Goal: Feedback & Contribution: Leave review/rating

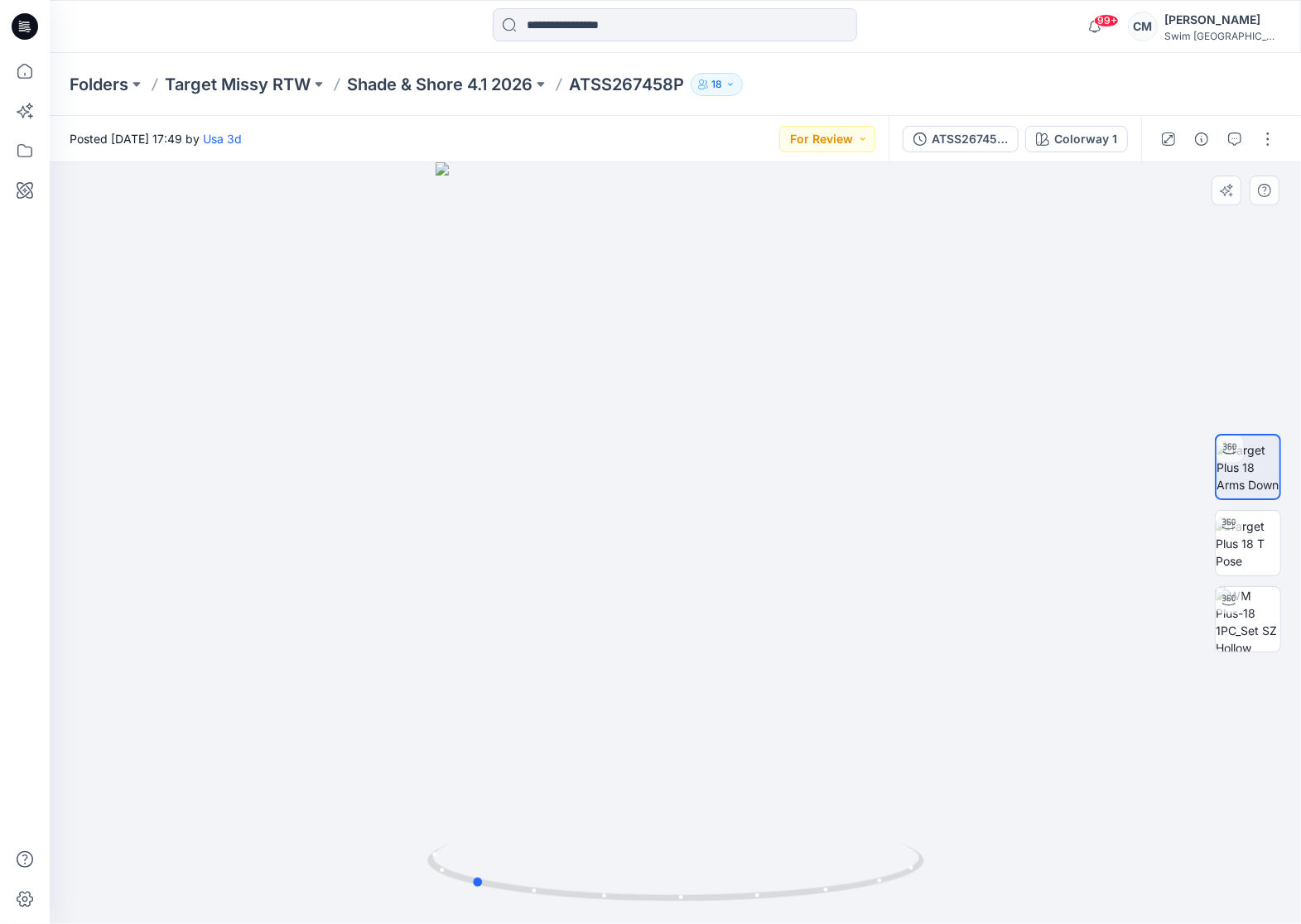
drag, startPoint x: 589, startPoint y: 434, endPoint x: 877, endPoint y: 394, distance: 290.8
click at [878, 397] on div at bounding box center [675, 543] width 1251 height 762
click at [1252, 537] on img at bounding box center [1247, 543] width 65 height 52
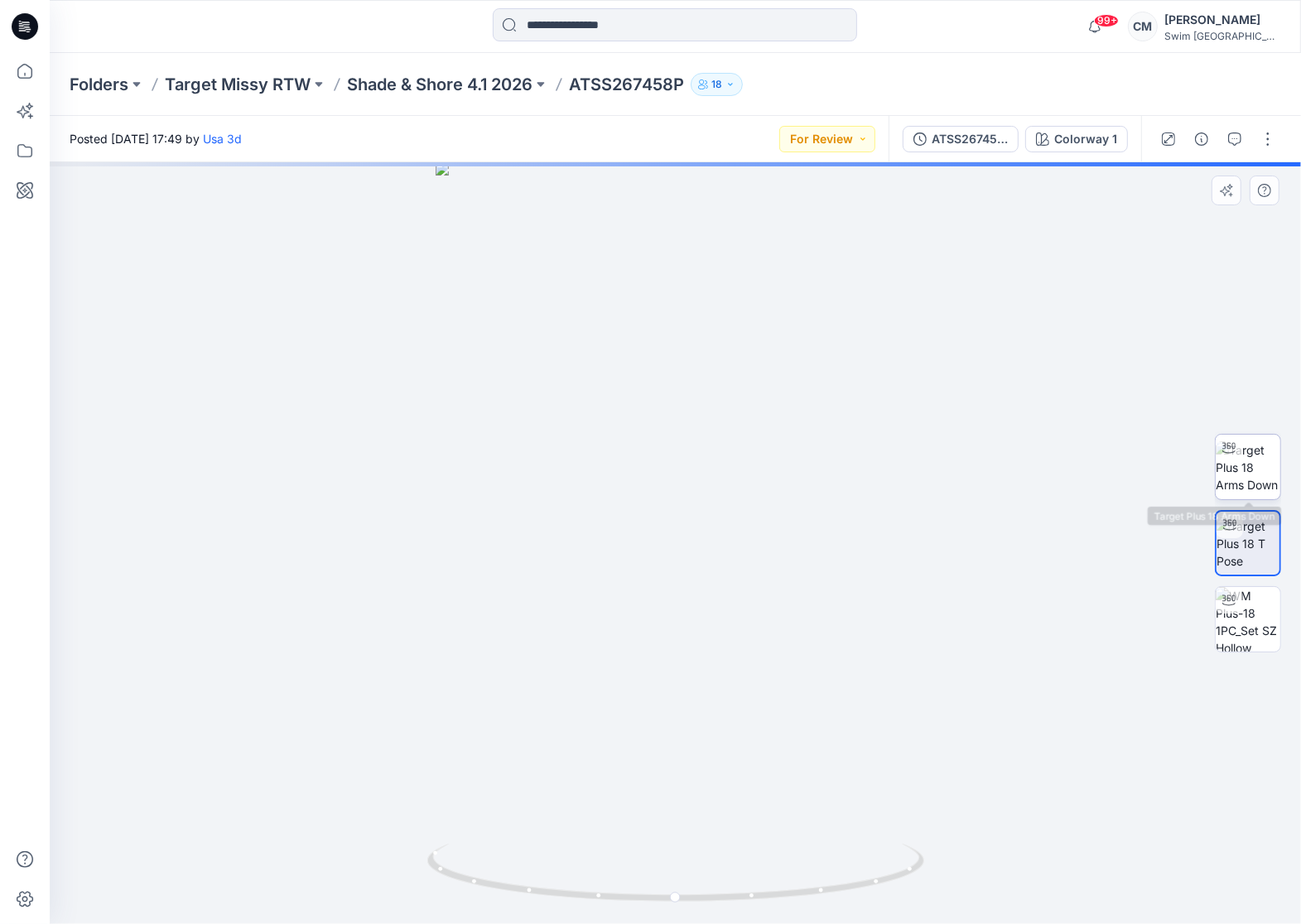
click at [1241, 467] on img at bounding box center [1247, 467] width 65 height 52
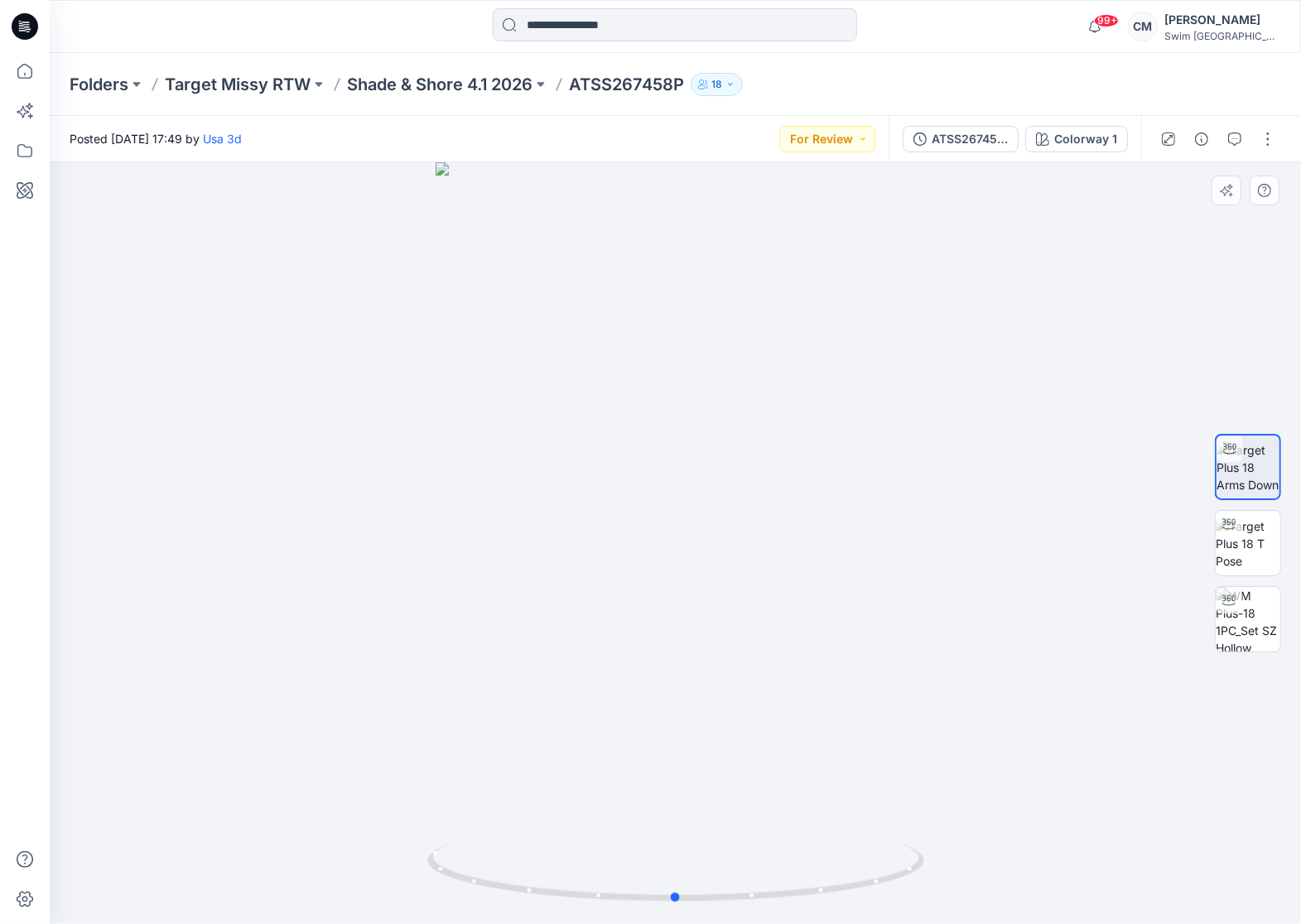
drag, startPoint x: 658, startPoint y: 335, endPoint x: 658, endPoint y: 373, distance: 38.0
click at [658, 373] on div at bounding box center [675, 543] width 1251 height 762
click at [1238, 138] on icon "button" at bounding box center [1234, 139] width 13 height 13
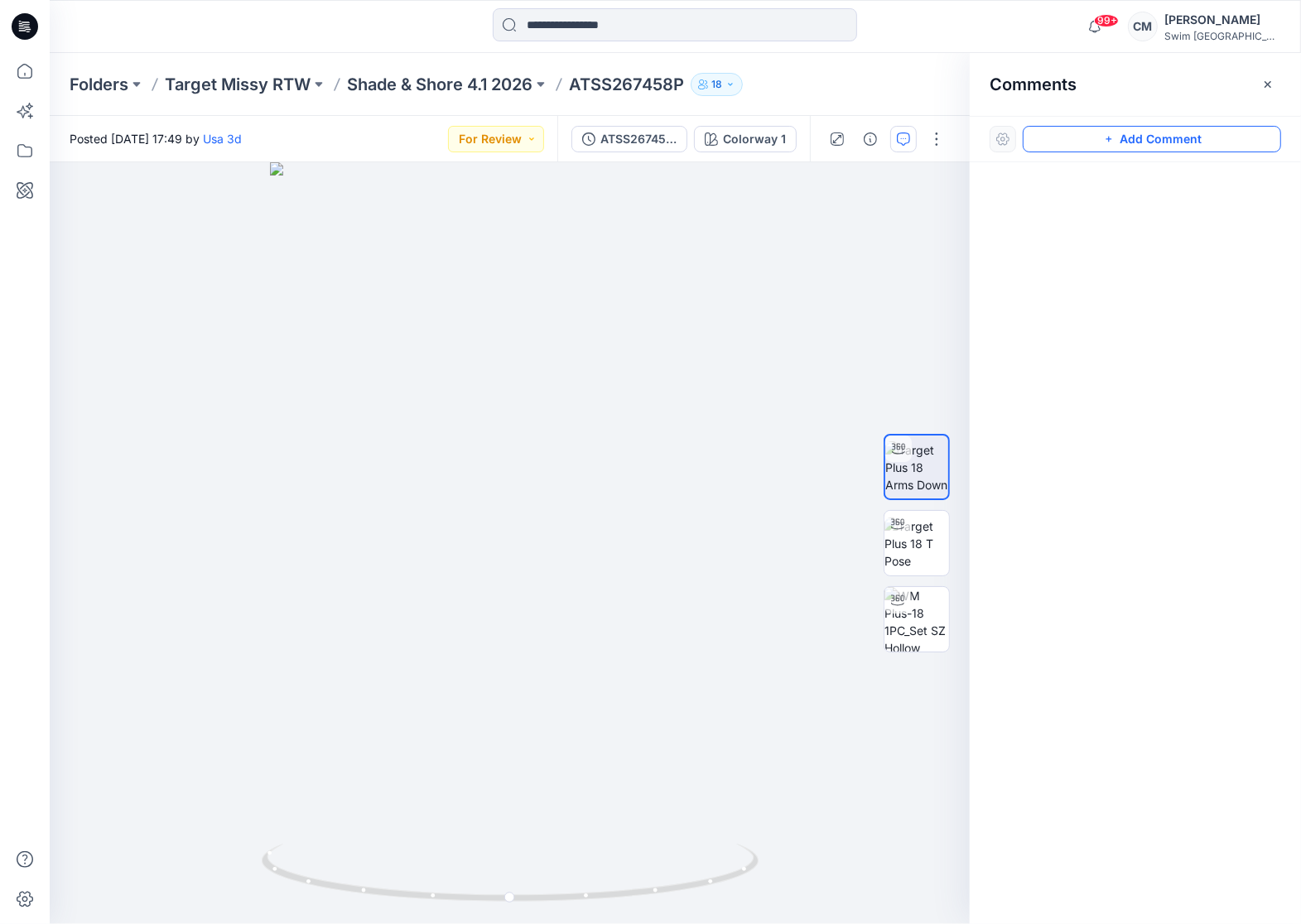
click at [1230, 139] on button "Add Comment" at bounding box center [1152, 138] width 258 height 27
click at [463, 330] on div "1" at bounding box center [509, 543] width 920 height 762
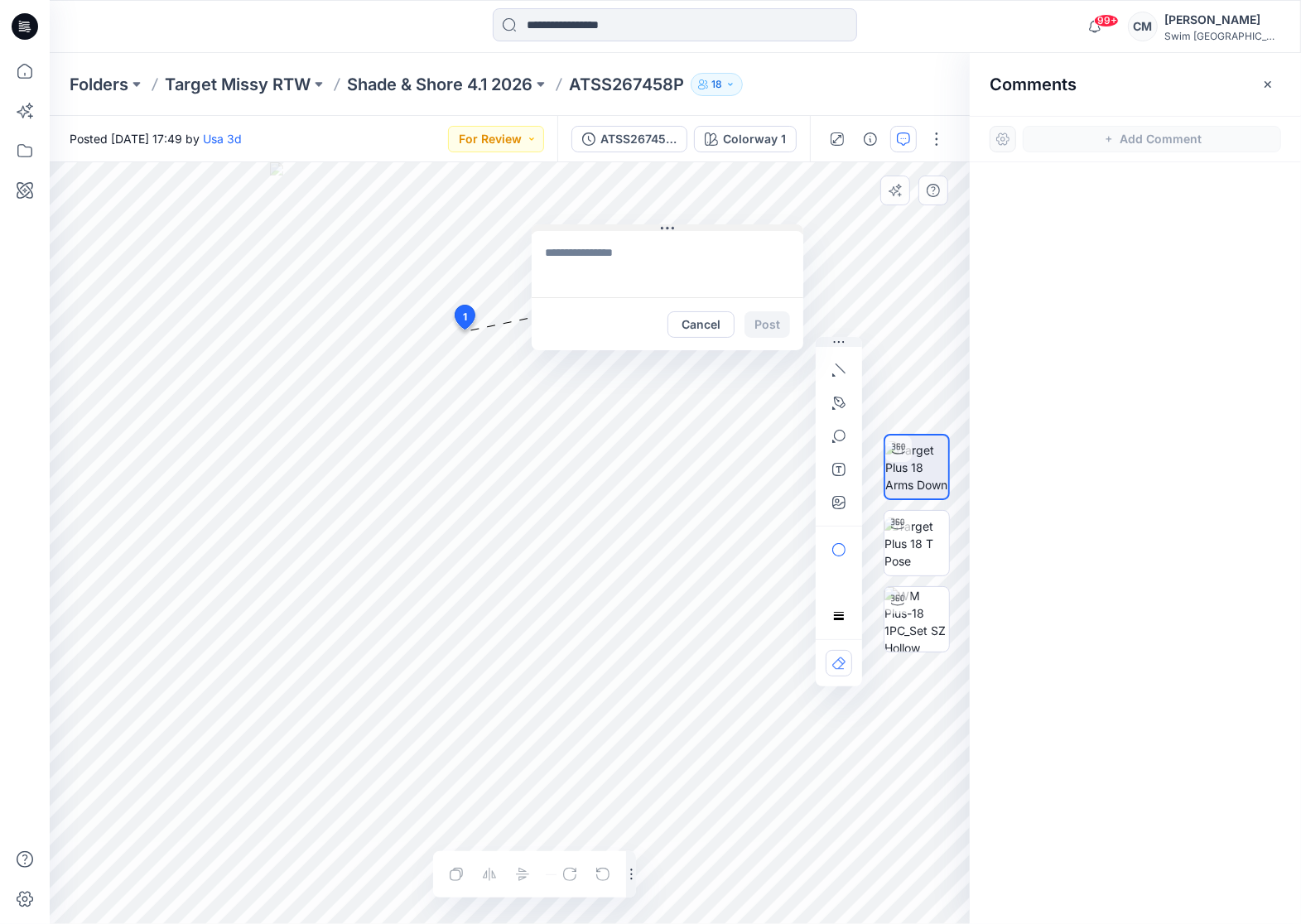
drag, startPoint x: 580, startPoint y: 336, endPoint x: 672, endPoint y: 223, distance: 145.7
click at [670, 222] on icon at bounding box center [667, 228] width 13 height 13
click at [834, 391] on button "button" at bounding box center [839, 403] width 27 height 27
click at [387, 474] on icon "Layer 1" at bounding box center [509, 543] width 920 height 762
click at [428, 350] on g at bounding box center [408, 412] width 49 height 134
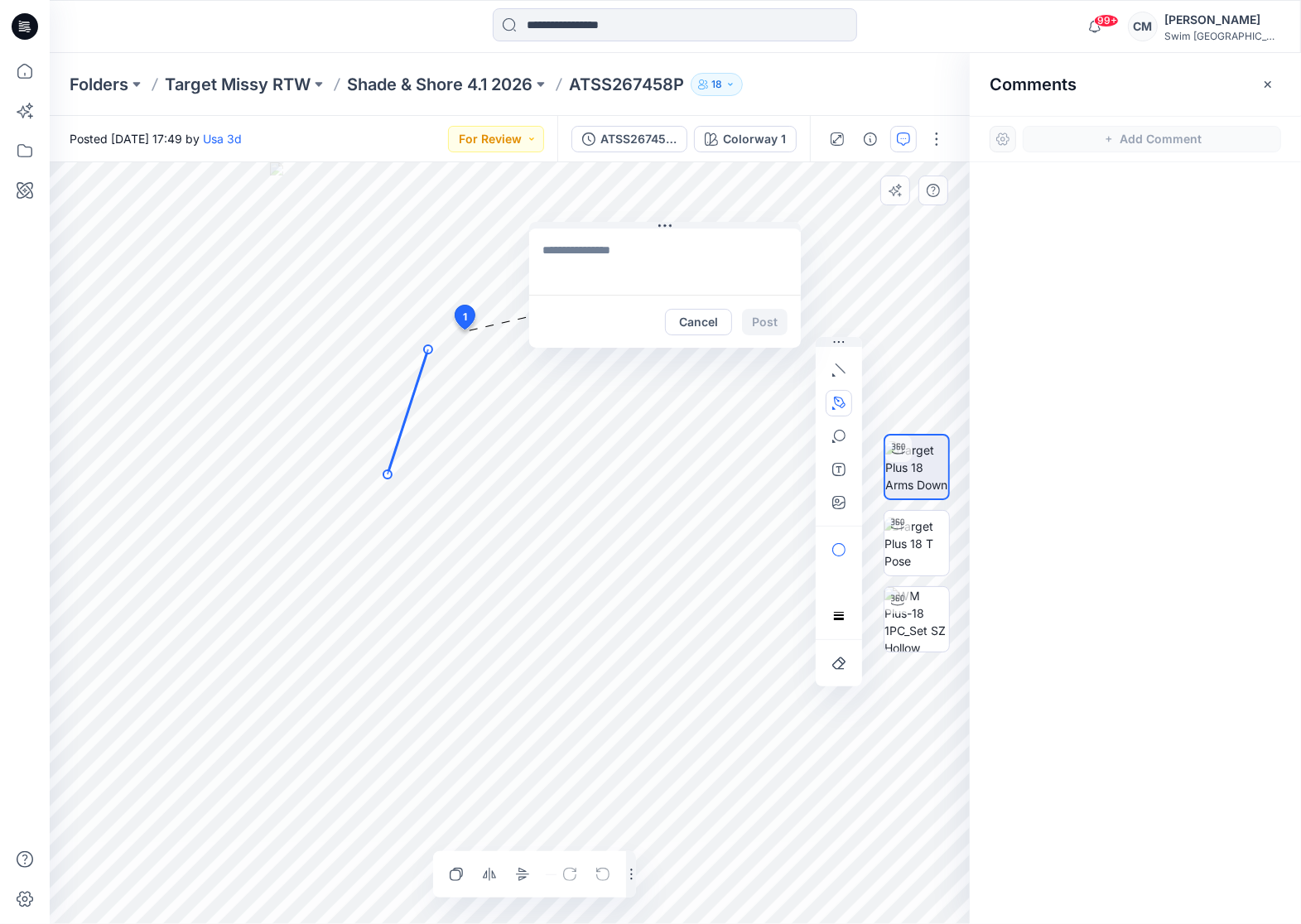
click at [588, 266] on textarea at bounding box center [665, 262] width 272 height 66
click at [396, 438] on icon "Layer 1" at bounding box center [509, 543] width 920 height 762
click at [601, 253] on textarea at bounding box center [665, 262] width 272 height 66
drag, startPoint x: 764, startPoint y: 255, endPoint x: 797, endPoint y: 255, distance: 33.0
click at [797, 255] on textarea "**********" at bounding box center [665, 262] width 272 height 66
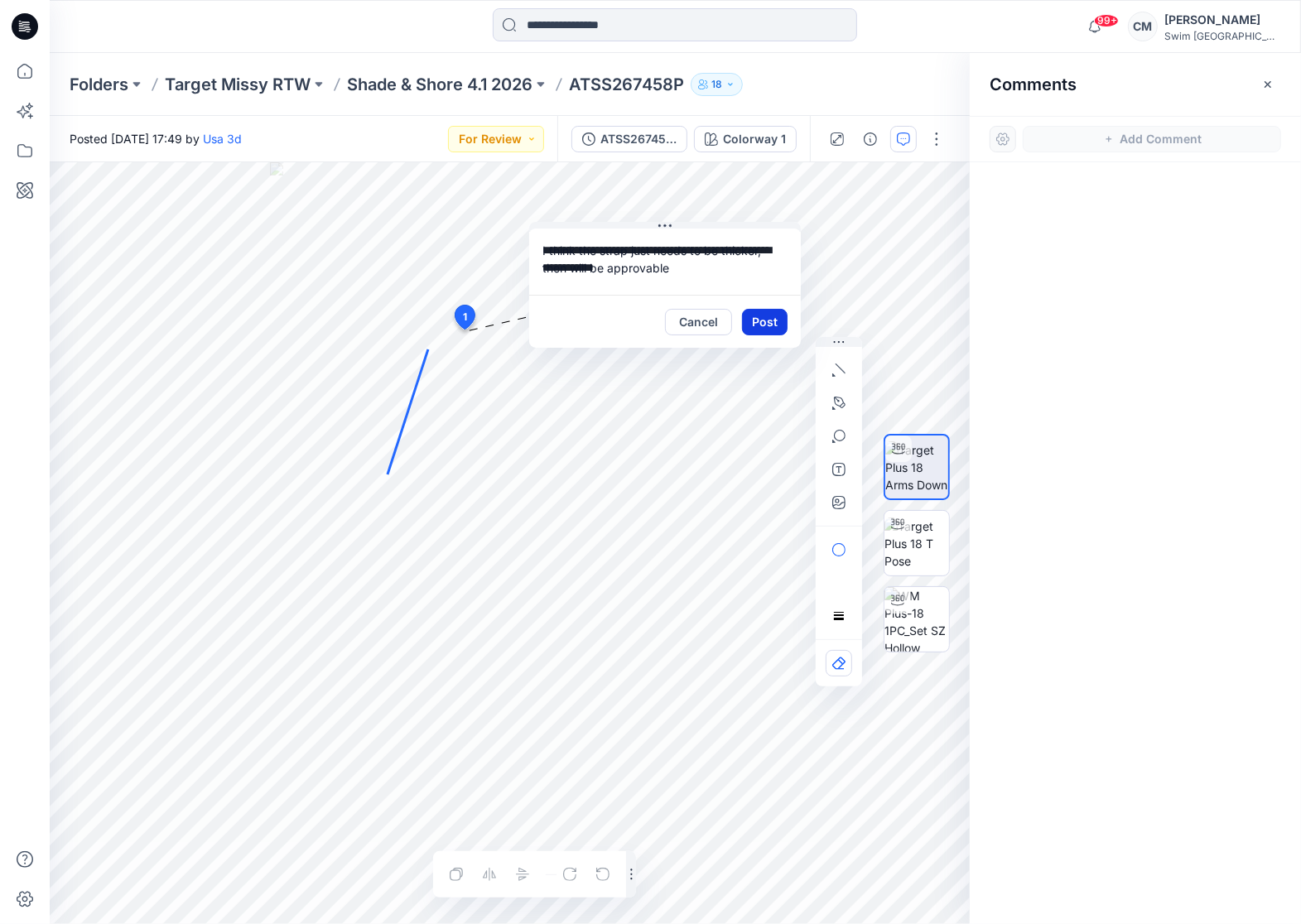
type textarea "**********"
click at [761, 311] on button "Post" at bounding box center [764, 321] width 46 height 27
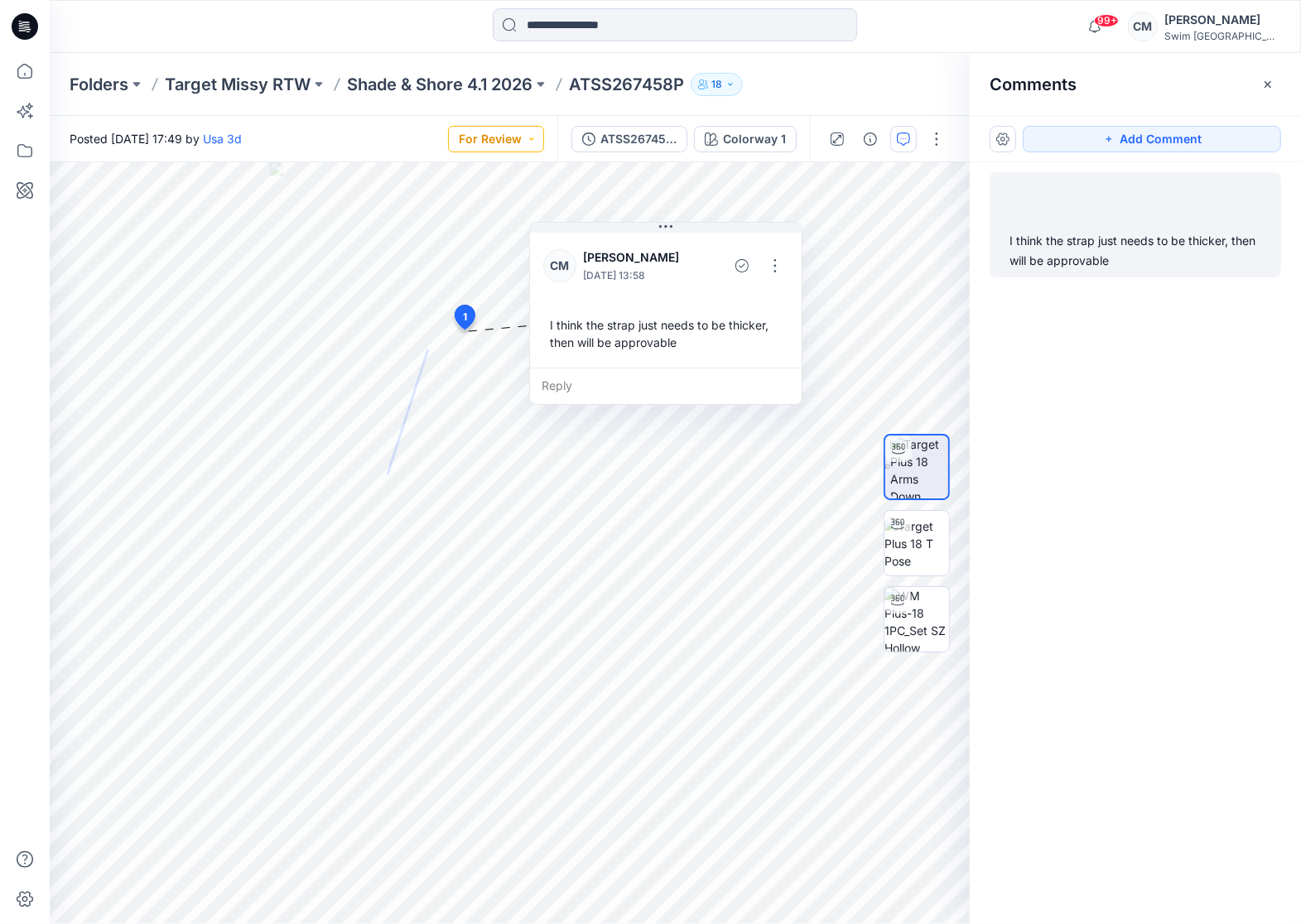
click at [530, 140] on button "For Review" at bounding box center [495, 138] width 96 height 27
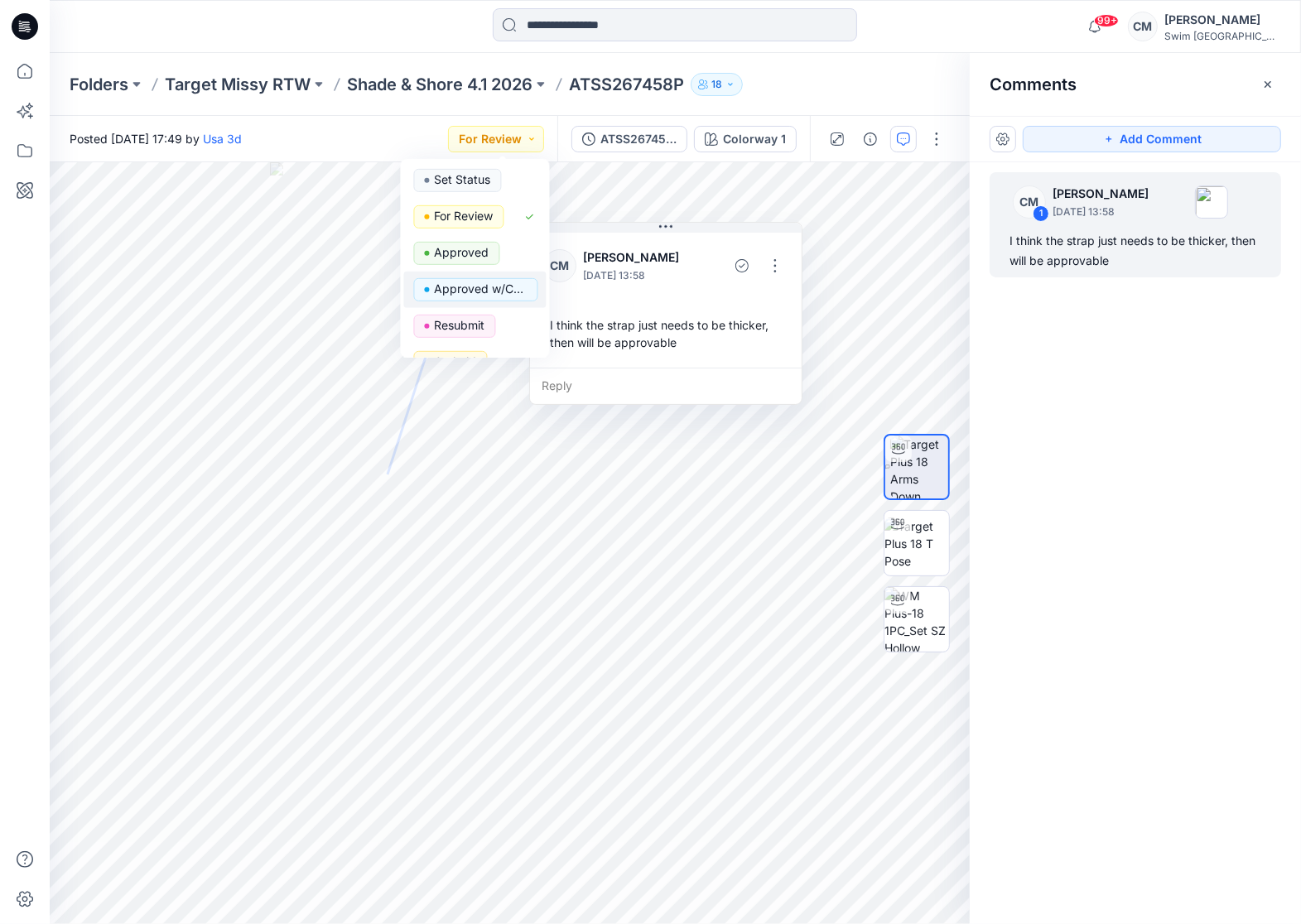
click at [496, 297] on p "Approved w/Corrections" at bounding box center [481, 289] width 92 height 22
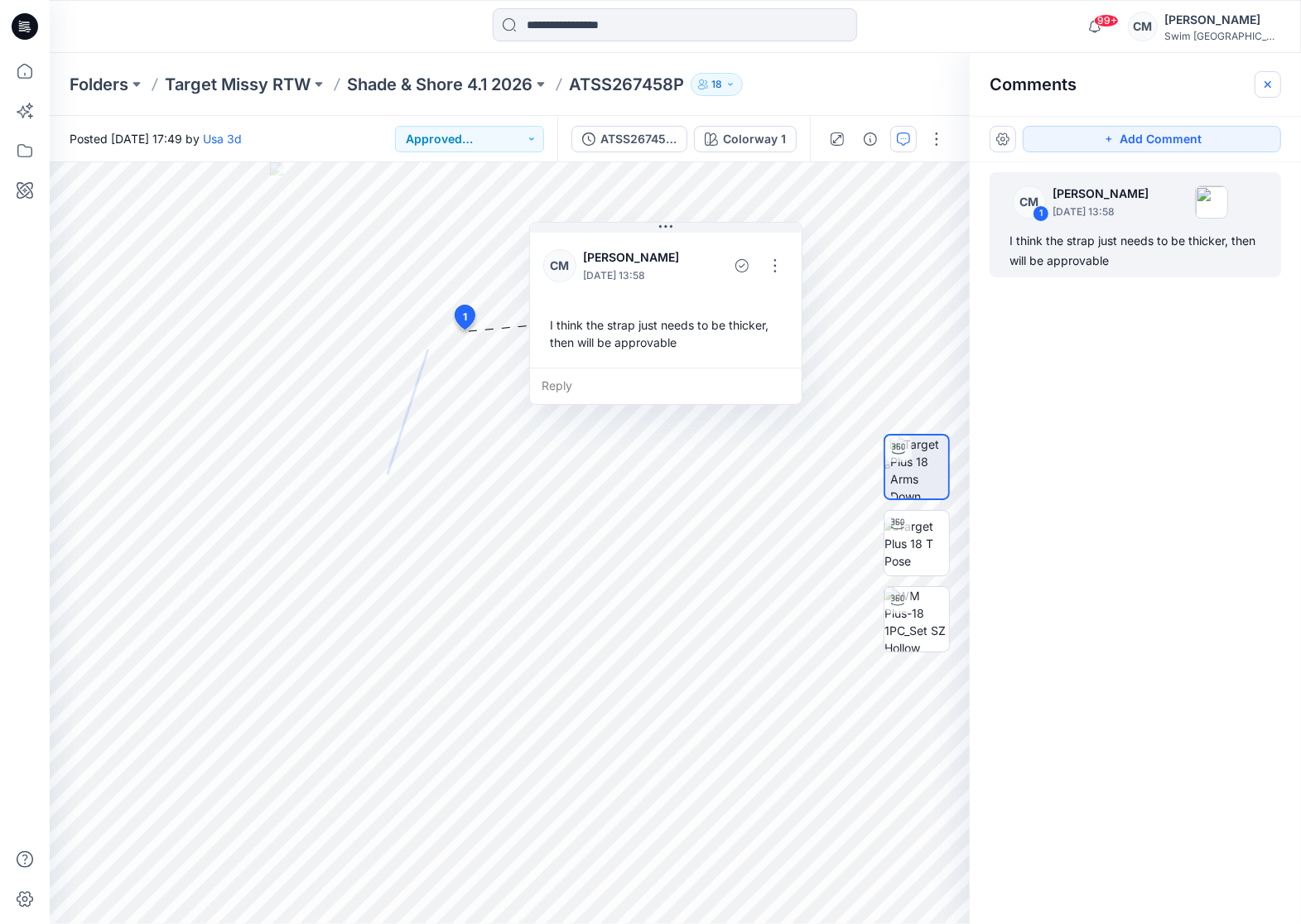
click at [1256, 83] on button "button" at bounding box center [1267, 84] width 27 height 27
